Goal: Task Accomplishment & Management: Manage account settings

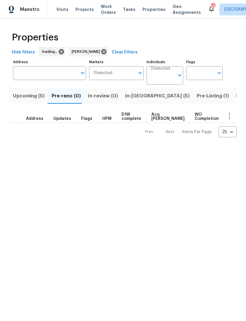
click at [60, 9] on span "Visits" at bounding box center [62, 10] width 12 height 6
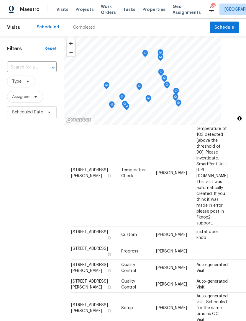
scroll to position [285, 0]
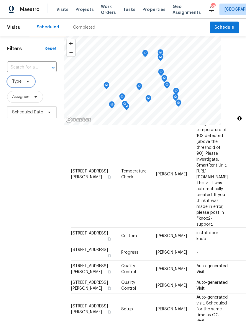
click at [28, 82] on icon at bounding box center [28, 81] width 2 height 1
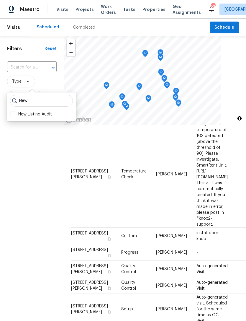
type input "New"
click at [44, 114] on label "New Listing Audit" at bounding box center [31, 114] width 41 height 6
click at [14, 114] on input "New Listing Audit" at bounding box center [13, 113] width 4 height 4
checkbox input "true"
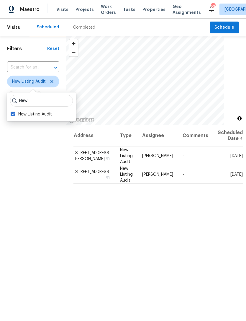
click at [0, 0] on icon at bounding box center [0, 0] width 0 height 0
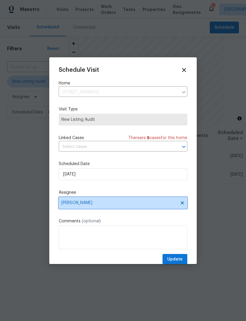
click at [92, 205] on span "Frederick Gilbert" at bounding box center [119, 203] width 116 height 5
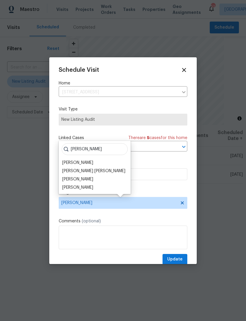
type input "Ali"
click at [77, 163] on div "[PERSON_NAME]" at bounding box center [77, 163] width 31 height 6
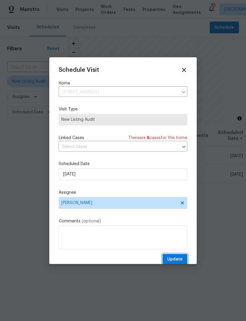
click at [183, 258] on span "Update" at bounding box center [175, 259] width 15 height 7
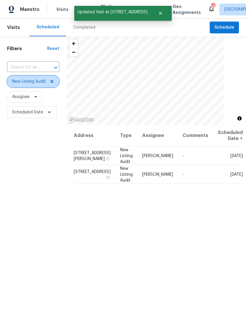
click at [52, 84] on icon at bounding box center [52, 81] width 5 height 5
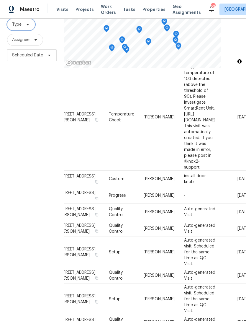
scroll to position [19, 0]
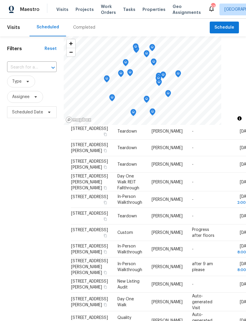
scroll to position [163, 0]
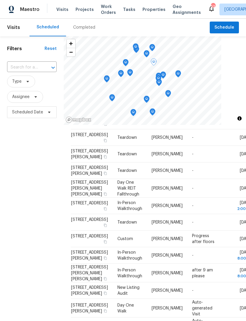
click at [0, 0] on icon at bounding box center [0, 0] width 0 height 0
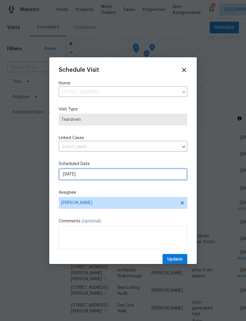
click at [102, 176] on input "10/3/2025" at bounding box center [123, 174] width 129 height 12
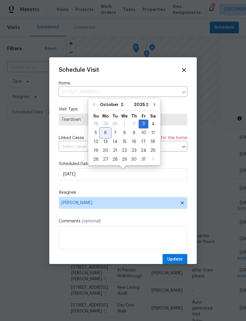
click at [107, 132] on div "6" at bounding box center [106, 133] width 10 height 8
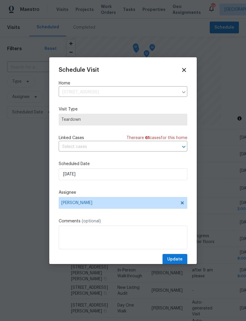
type input "10/6/2025"
click at [184, 258] on button "Update" at bounding box center [175, 259] width 25 height 11
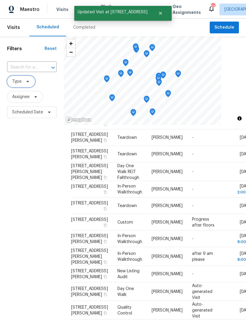
click at [23, 78] on span "Type" at bounding box center [21, 82] width 28 height 12
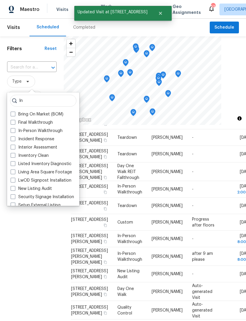
type input "In"
click at [40, 134] on label "In-Person Walkthrough" at bounding box center [37, 131] width 52 height 6
click at [14, 132] on input "In-Person Walkthrough" at bounding box center [13, 130] width 4 height 4
checkbox input "true"
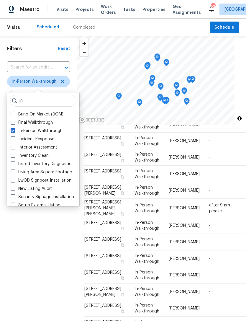
click at [36, 258] on div "Filters Reset ​ In-Person Walkthrough Assignee Scheduled Date" at bounding box center [38, 209] width 77 height 346
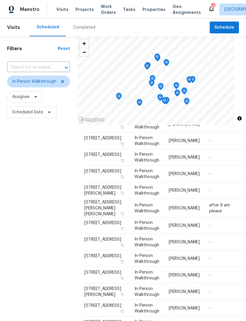
click at [67, 248] on div "Filters Reset ​ In-Person Walkthrough Assignee Scheduled Date" at bounding box center [38, 209] width 77 height 346
